Goal: Information Seeking & Learning: Check status

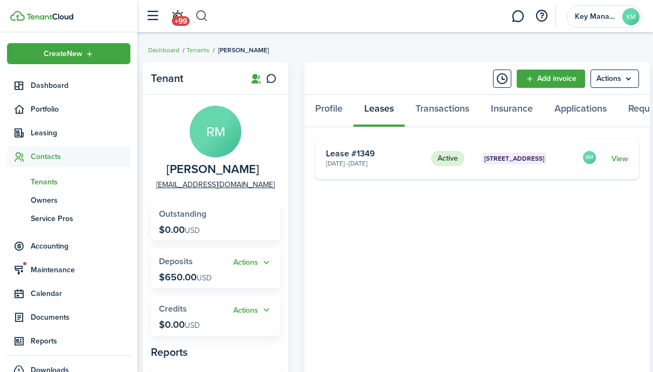
click at [197, 12] on button "button" at bounding box center [201, 16] width 13 height 18
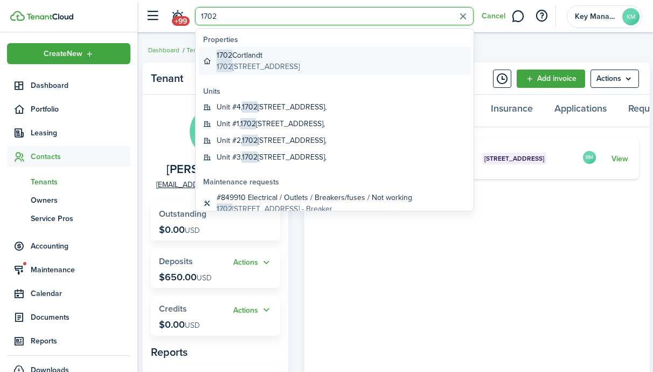
type input "1702"
click at [281, 61] on global-search-item-description "[STREET_ADDRESS]" at bounding box center [257, 66] width 83 height 11
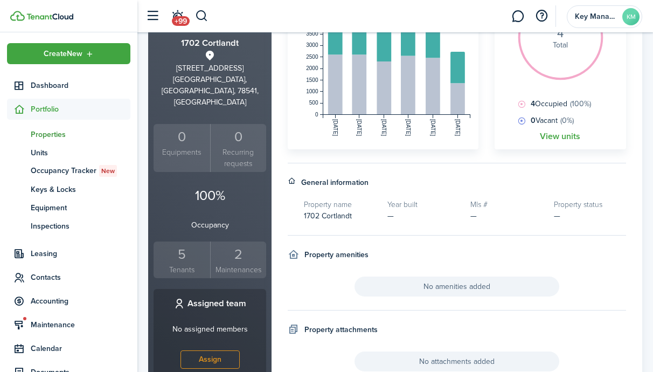
scroll to position [203, 0]
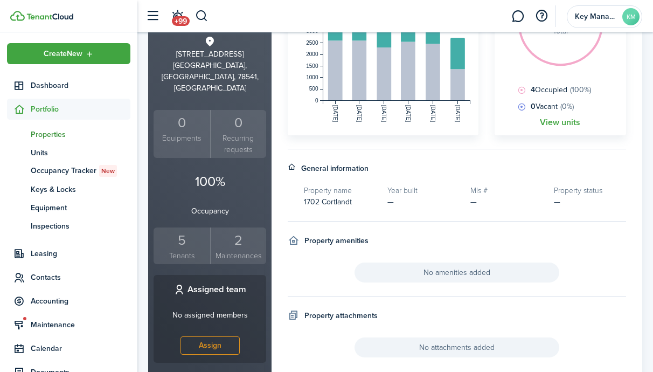
click at [176, 230] on div "5" at bounding box center [181, 240] width 51 height 20
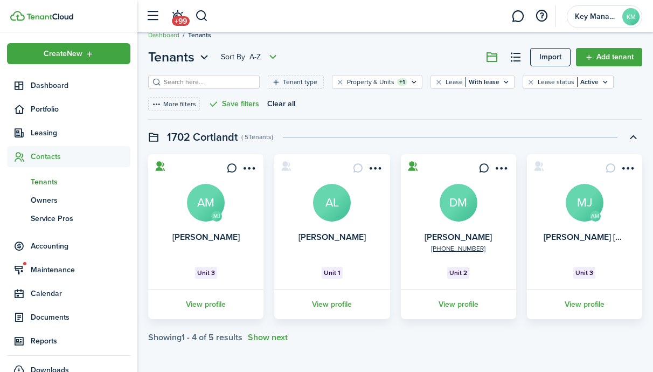
scroll to position [15, 0]
click at [602, 306] on link "View profile" at bounding box center [584, 304] width 118 height 30
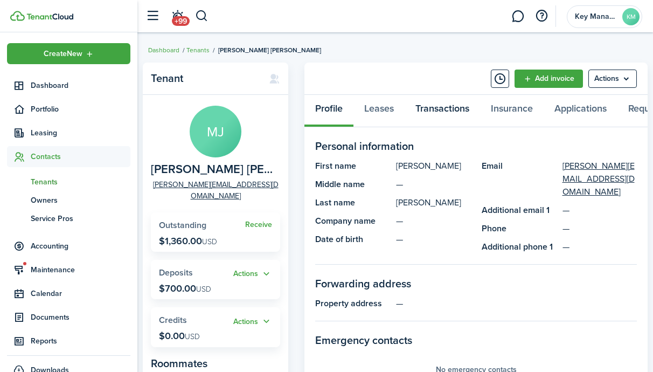
click at [450, 109] on link "Transactions" at bounding box center [441, 111] width 75 height 32
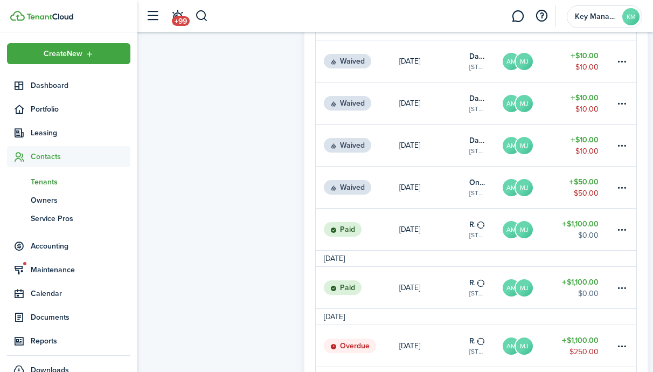
scroll to position [660, 0]
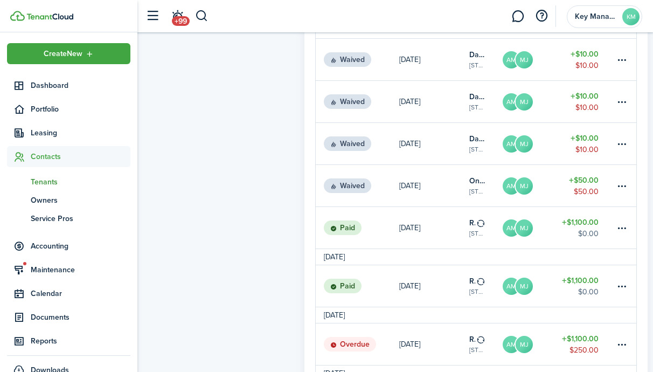
click at [395, 228] on link "Paid" at bounding box center [357, 227] width 83 height 41
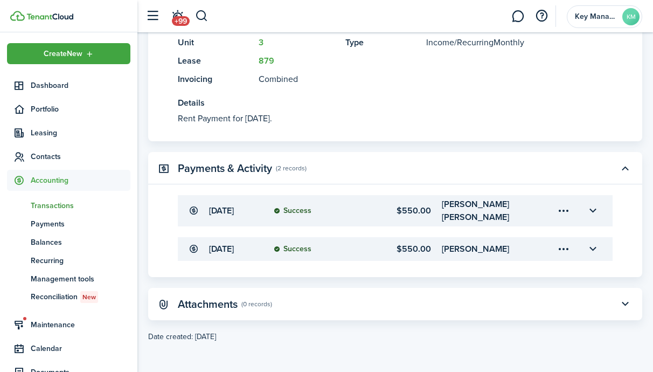
scroll to position [311, 0]
click at [592, 242] on button "button" at bounding box center [592, 249] width 18 height 18
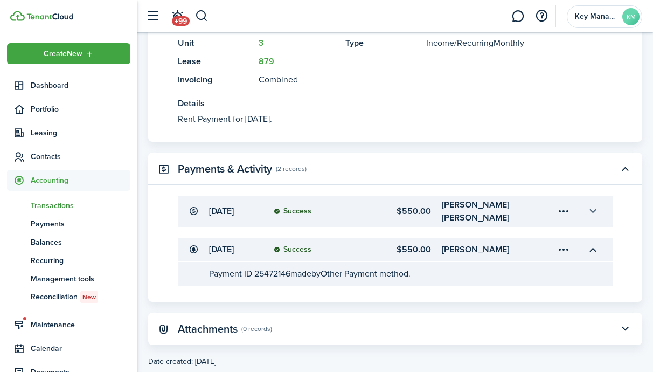
click at [597, 202] on button "button" at bounding box center [592, 211] width 18 height 18
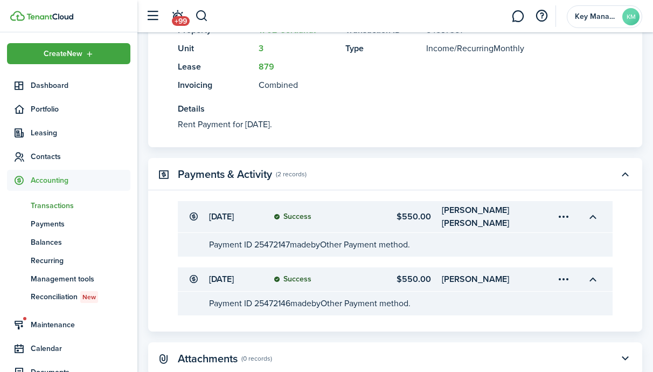
scroll to position [302, 0]
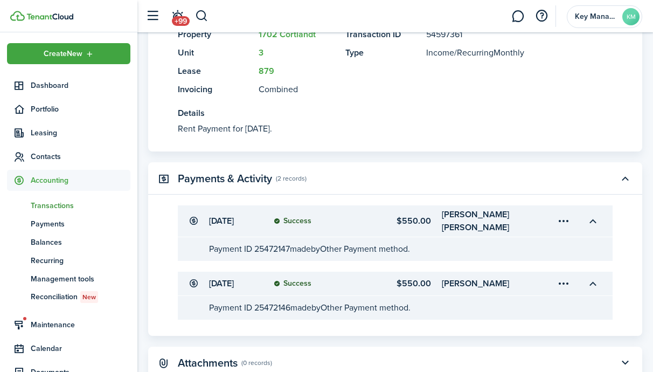
click at [52, 18] on img at bounding box center [49, 16] width 47 height 6
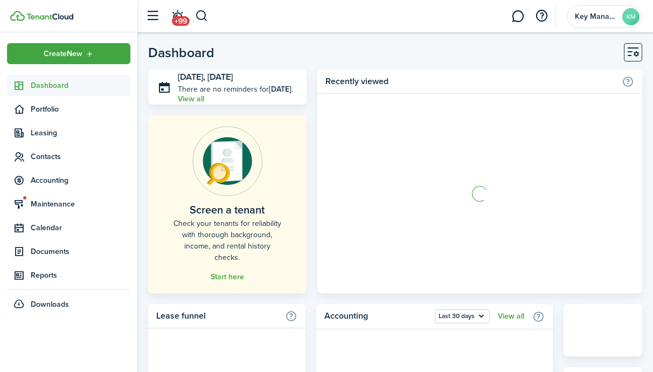
click at [54, 17] on img at bounding box center [49, 16] width 47 height 6
